Goal: Task Accomplishment & Management: Manage account settings

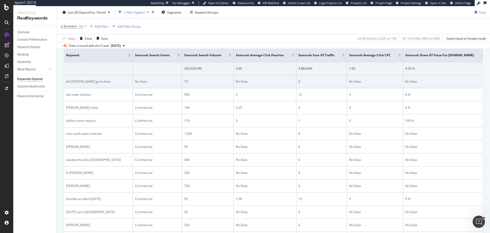
scroll to position [77, 0]
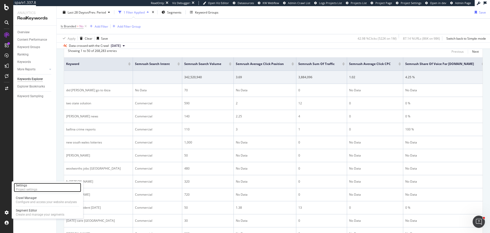
drag, startPoint x: 33, startPoint y: 186, endPoint x: 50, endPoint y: 182, distance: 17.1
click at [33, 186] on div "Settings" at bounding box center [26, 185] width 21 height 4
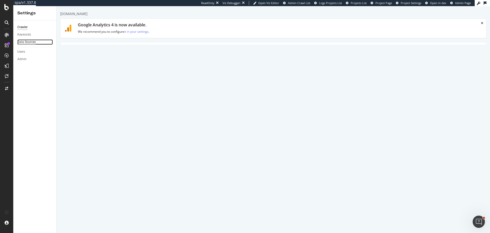
click at [29, 42] on div "Data Sources" at bounding box center [26, 41] width 18 height 5
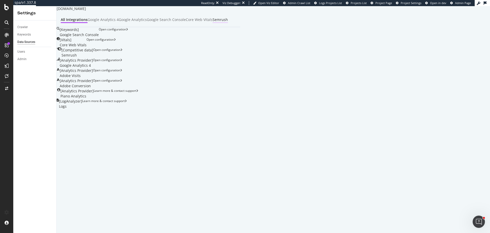
click at [228, 23] on div "Semrush" at bounding box center [220, 20] width 15 height 6
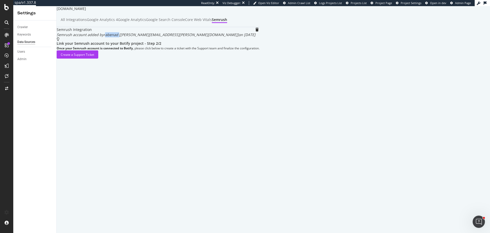
drag, startPoint x: 115, startPoint y: 48, endPoint x: 129, endPoint y: 48, distance: 14.0
click at [129, 37] on div "Semrush account added by rabenad [dwight.rabena@news.com.au] on 2024-02-22" at bounding box center [156, 34] width 199 height 5
click at [140, 37] on div "Semrush account added by rabenad [dwight.rabena@news.com.au] on 2024-02-22" at bounding box center [156, 34] width 199 height 5
drag, startPoint x: 129, startPoint y: 47, endPoint x: 178, endPoint y: 47, distance: 48.8
click at [178, 37] on div "Semrush account added by rabenad [dwight.rabena@news.com.au] on 2024-02-22" at bounding box center [156, 34] width 199 height 5
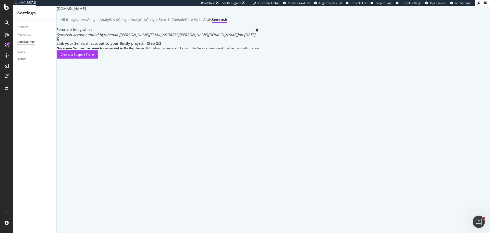
click at [156, 112] on div "www.dailytelegraph.com.au All integrations Google Analytics 4 Google Analytics …" at bounding box center [158, 119] width 203 height 226
drag, startPoint x: 129, startPoint y: 47, endPoint x: 180, endPoint y: 52, distance: 50.6
click at [180, 52] on div "Semrush Integration Semrush account added by rabenad [dwight.rabena@news.com.au…" at bounding box center [158, 42] width 203 height 31
click at [235, 58] on div "Semrush Integration Semrush account added by rabenad [dwight.rabena@news.com.au…" at bounding box center [158, 42] width 203 height 31
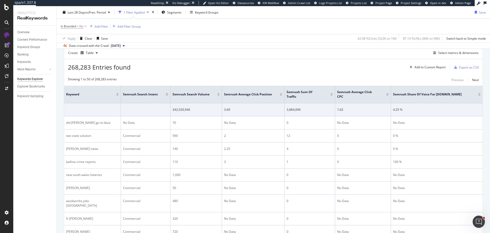
scroll to position [51, 0]
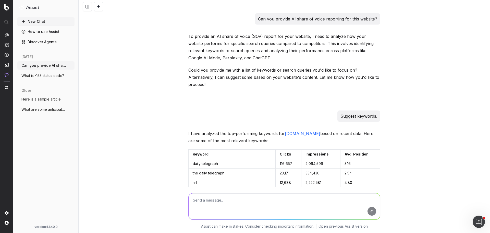
click at [164, 76] on div "Can you provide AI share of voice reporting for this website? To provide an AI …" at bounding box center [285, 116] width 412 height 233
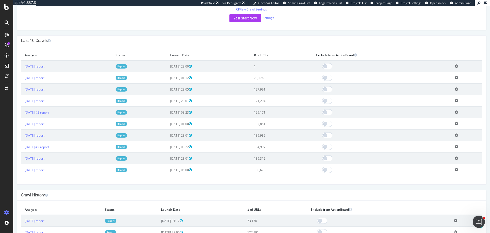
scroll to position [128, 0]
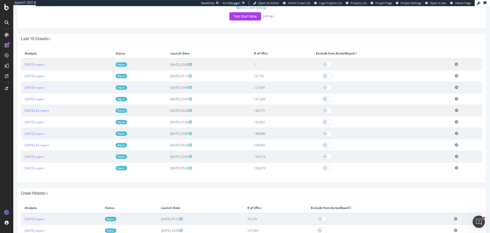
click at [274, 65] on td "1" at bounding box center [281, 64] width 62 height 12
click at [286, 68] on td "1" at bounding box center [281, 64] width 62 height 12
click at [276, 75] on td "73,176" at bounding box center [281, 75] width 62 height 11
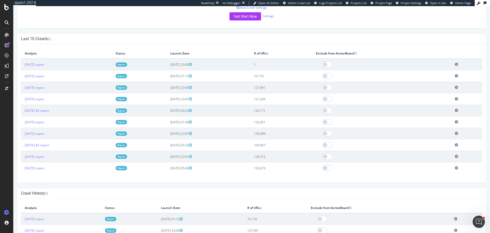
click at [276, 75] on td "73,176" at bounding box center [281, 75] width 62 height 11
click at [296, 80] on td "73,176" at bounding box center [281, 75] width 62 height 11
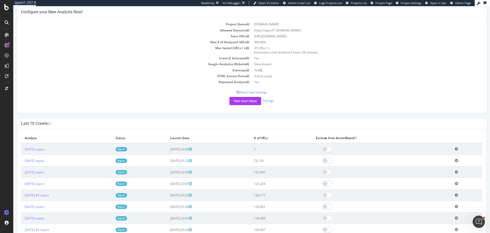
scroll to position [51, 0]
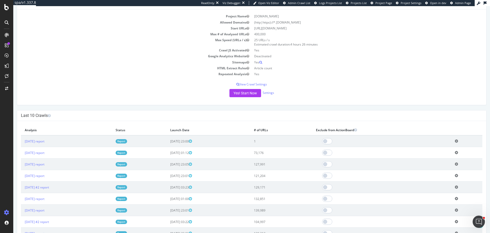
click at [277, 154] on td "73,176" at bounding box center [281, 152] width 62 height 11
click at [289, 155] on td "73,176" at bounding box center [281, 152] width 62 height 11
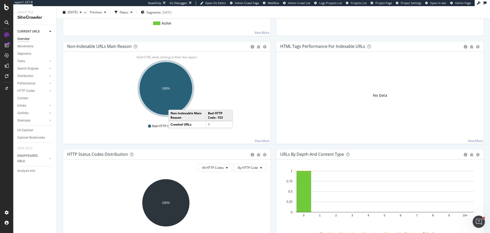
scroll to position [153, 0]
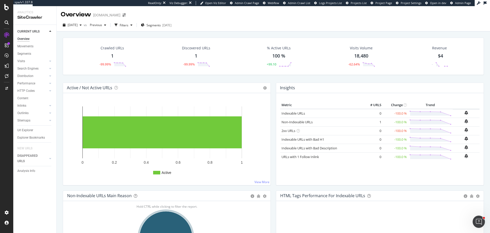
scroll to position [102, 0]
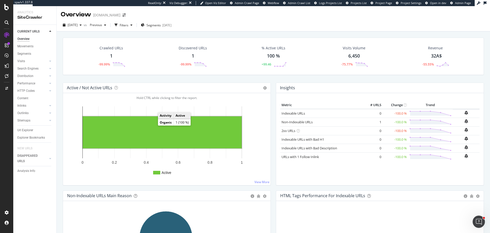
scroll to position [102, 0]
